Goal: Task Accomplishment & Management: Manage account settings

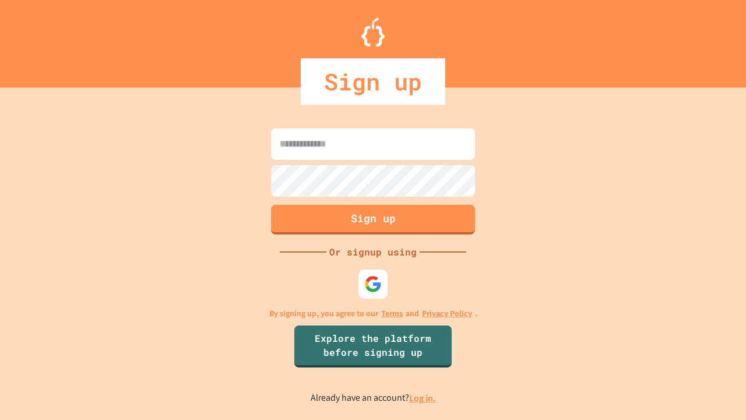
click at [423, 398] on link "Log in." at bounding box center [422, 398] width 27 height 12
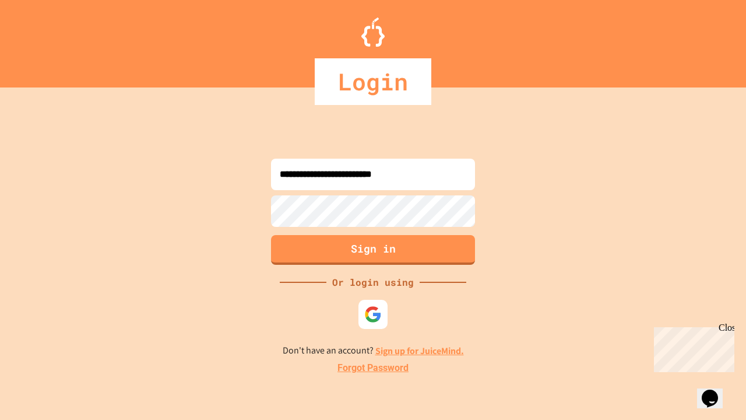
type input "**********"
